Goal: Register for event/course: Sign up to attend an event or enroll in a course

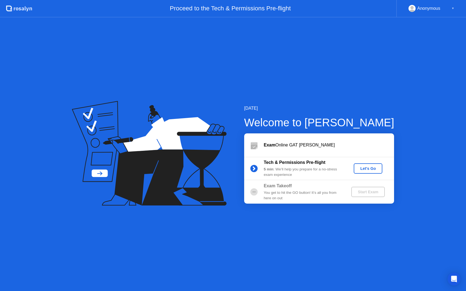
click at [358, 167] on div "Let's Go" at bounding box center [368, 169] width 24 height 4
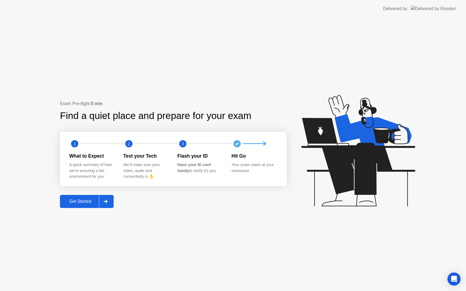
click at [91, 201] on div "Get Started" at bounding box center [80, 201] width 37 height 5
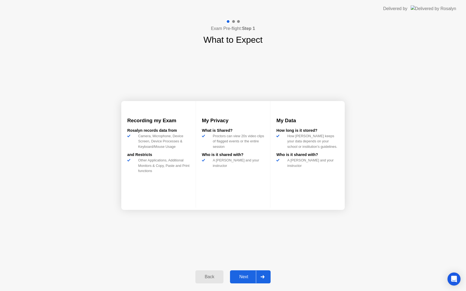
click at [261, 271] on button "Next" at bounding box center [250, 277] width 41 height 13
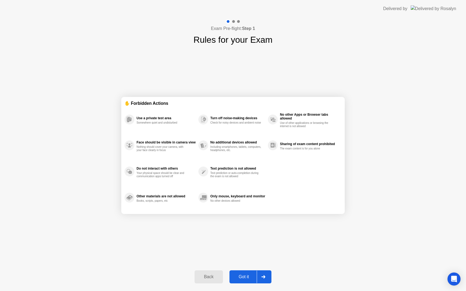
click at [263, 273] on div at bounding box center [263, 277] width 13 height 13
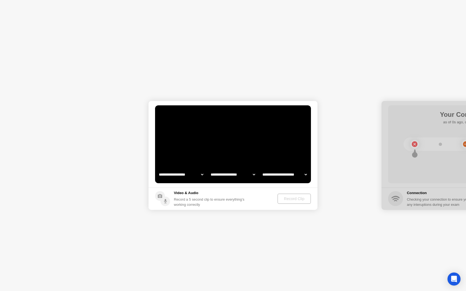
select select "**********"
select select "*******"
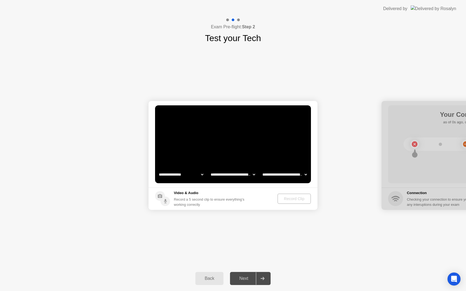
select select "**********"
click at [287, 201] on div "Record Clip" at bounding box center [294, 199] width 29 height 4
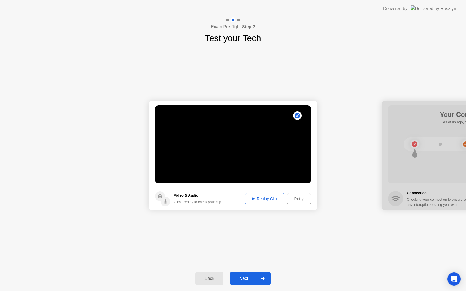
click at [260, 280] on div at bounding box center [262, 279] width 13 height 13
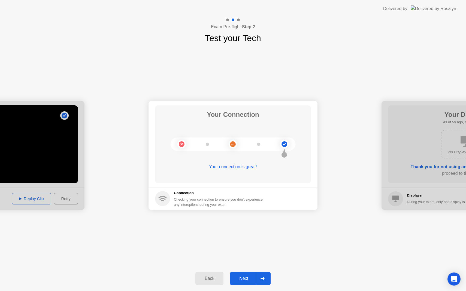
click at [262, 274] on div at bounding box center [262, 279] width 13 height 13
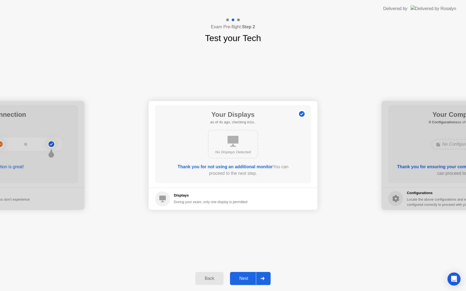
click at [259, 277] on div at bounding box center [262, 279] width 13 height 13
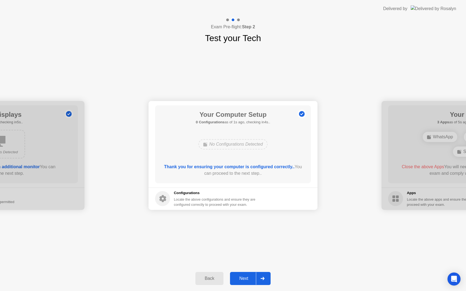
click at [259, 277] on div at bounding box center [262, 279] width 13 height 13
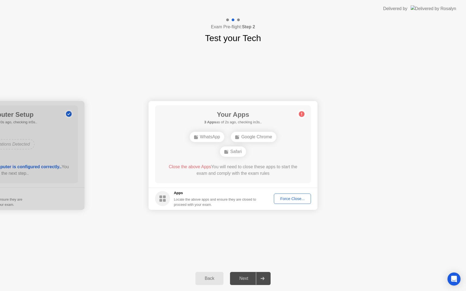
click at [213, 136] on div "WhatsApp" at bounding box center [207, 137] width 35 height 10
click at [123, 291] on div "Back Next" at bounding box center [233, 278] width 466 height 25
click at [135, 291] on div "Back Next" at bounding box center [233, 278] width 466 height 25
click at [288, 199] on div "Force Close..." at bounding box center [292, 199] width 33 height 4
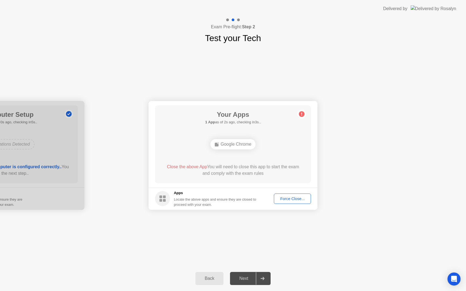
click at [279, 197] on div "Force Close..." at bounding box center [292, 199] width 33 height 4
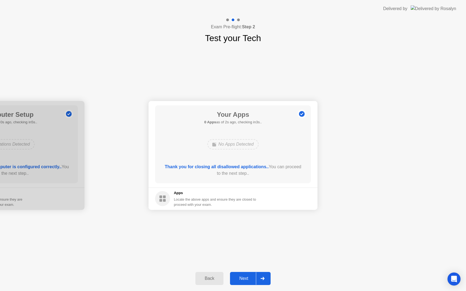
click at [252, 282] on button "Next" at bounding box center [250, 278] width 41 height 13
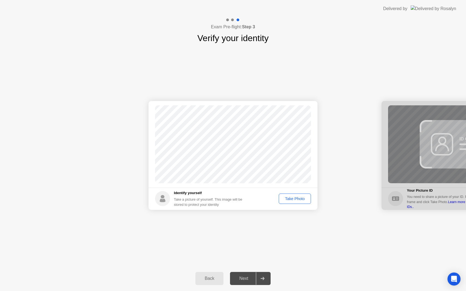
click at [293, 200] on div "Take Photo" at bounding box center [295, 199] width 28 height 4
click at [262, 276] on div at bounding box center [262, 279] width 13 height 13
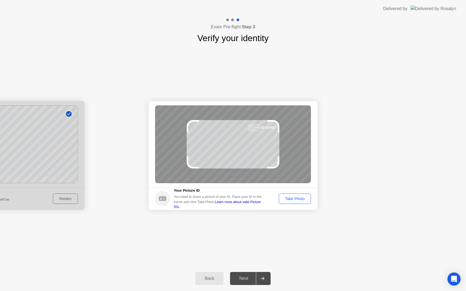
click at [281, 198] on div "Take Photo" at bounding box center [295, 199] width 28 height 4
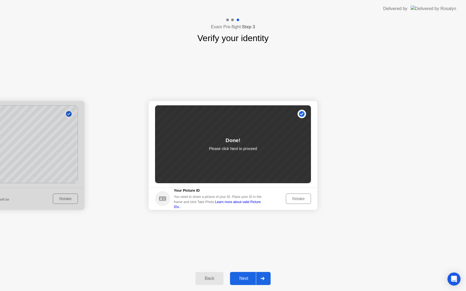
click at [257, 282] on div at bounding box center [262, 279] width 13 height 13
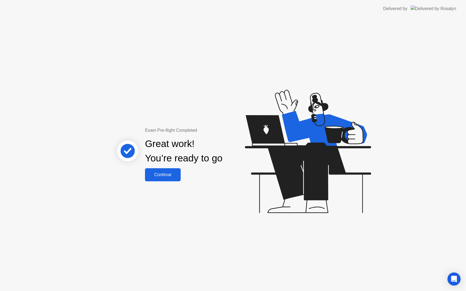
click at [159, 173] on div "Continue" at bounding box center [163, 175] width 32 height 5
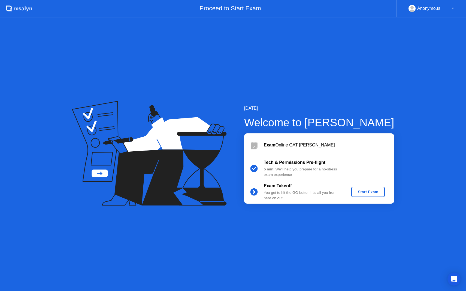
click at [371, 193] on div "Start Exam" at bounding box center [368, 192] width 29 height 4
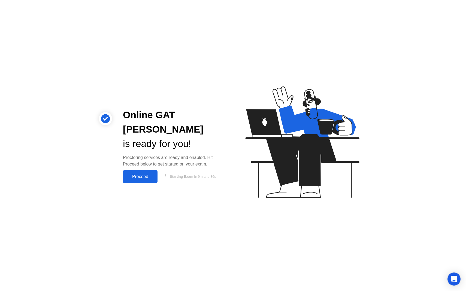
click at [133, 174] on div "Proceed" at bounding box center [140, 176] width 31 height 5
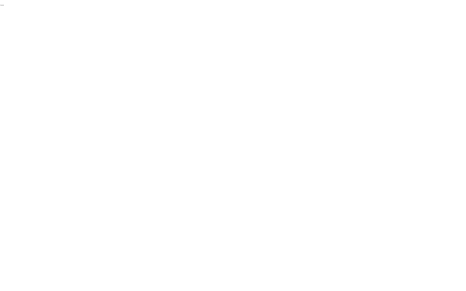
click div "End Proctoring Session"
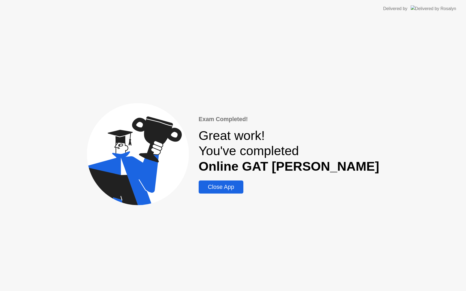
click at [242, 191] on div "Close App" at bounding box center [220, 187] width 41 height 7
